Goal: Information Seeking & Learning: Learn about a topic

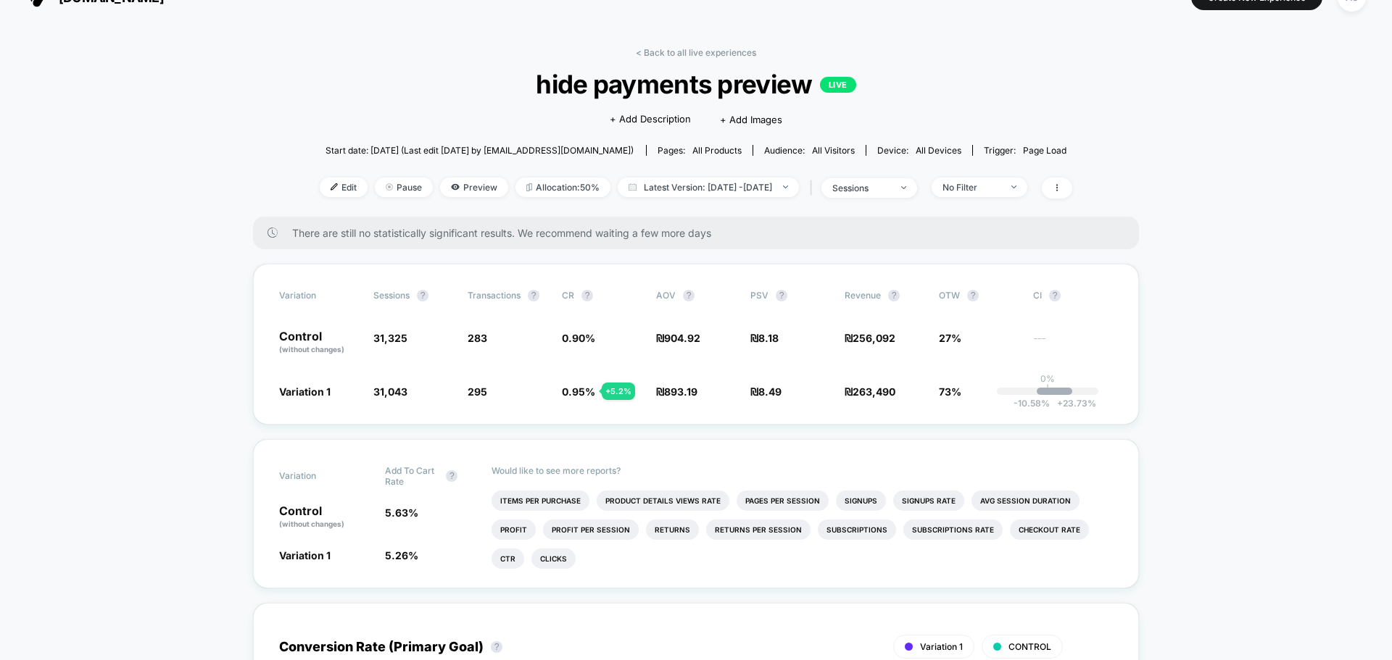
scroll to position [29, 0]
click at [315, 397] on span "Variation 1" at bounding box center [319, 390] width 80 height 14
click at [302, 339] on p "Control (without changes)" at bounding box center [319, 342] width 80 height 25
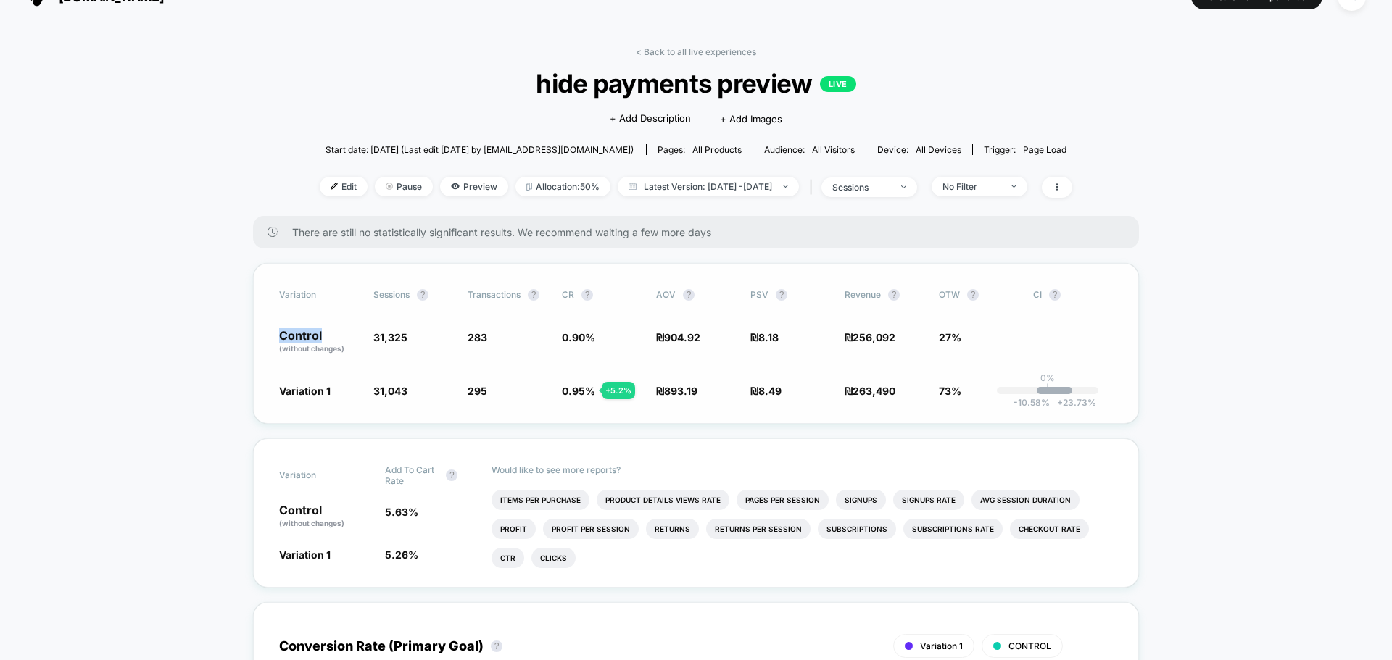
click at [302, 339] on p "Control (without changes)" at bounding box center [319, 342] width 80 height 25
click at [582, 396] on span "0.95 %" at bounding box center [578, 391] width 33 height 12
